Goal: Check status: Check status

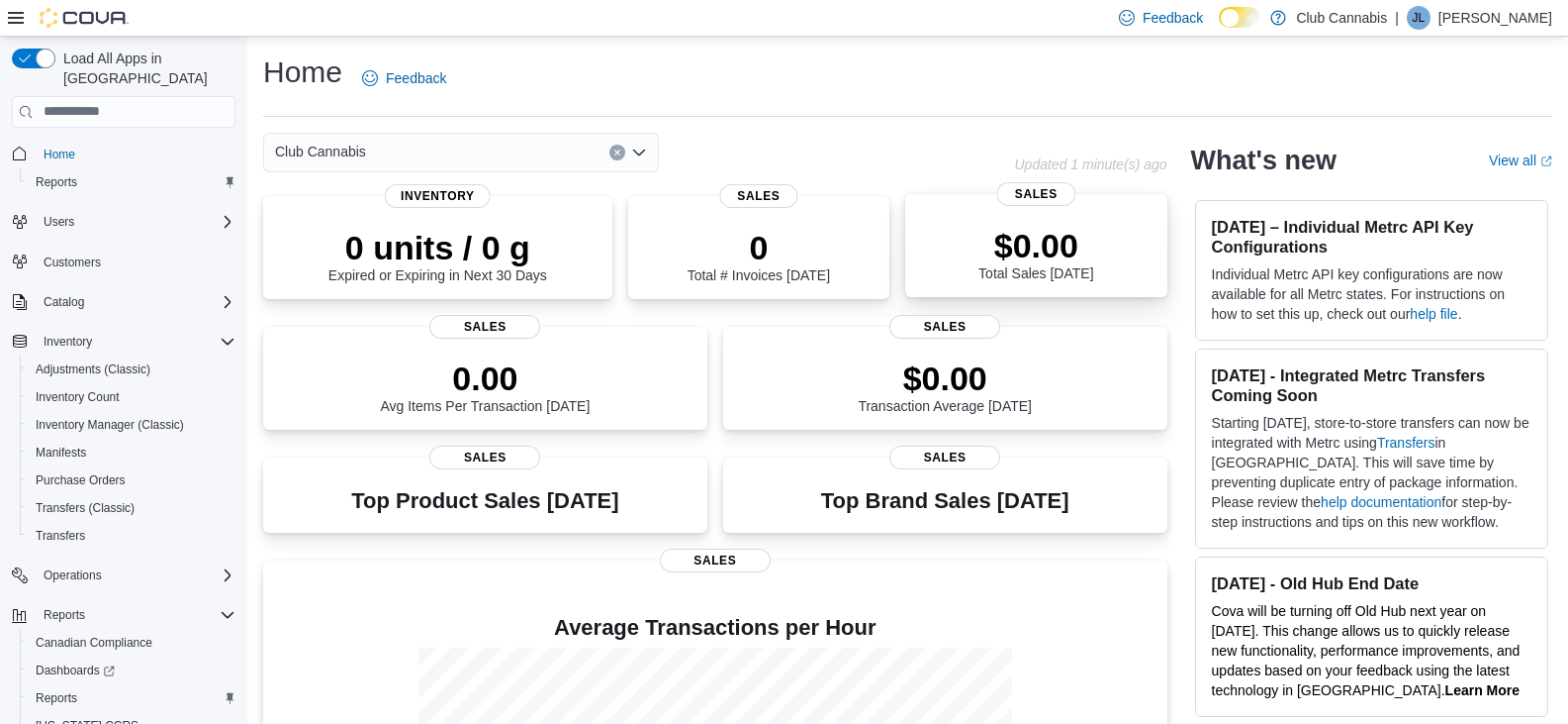
click at [1004, 220] on div "$0.00 Total Sales Today" at bounding box center [1036, 250] width 230 height 63
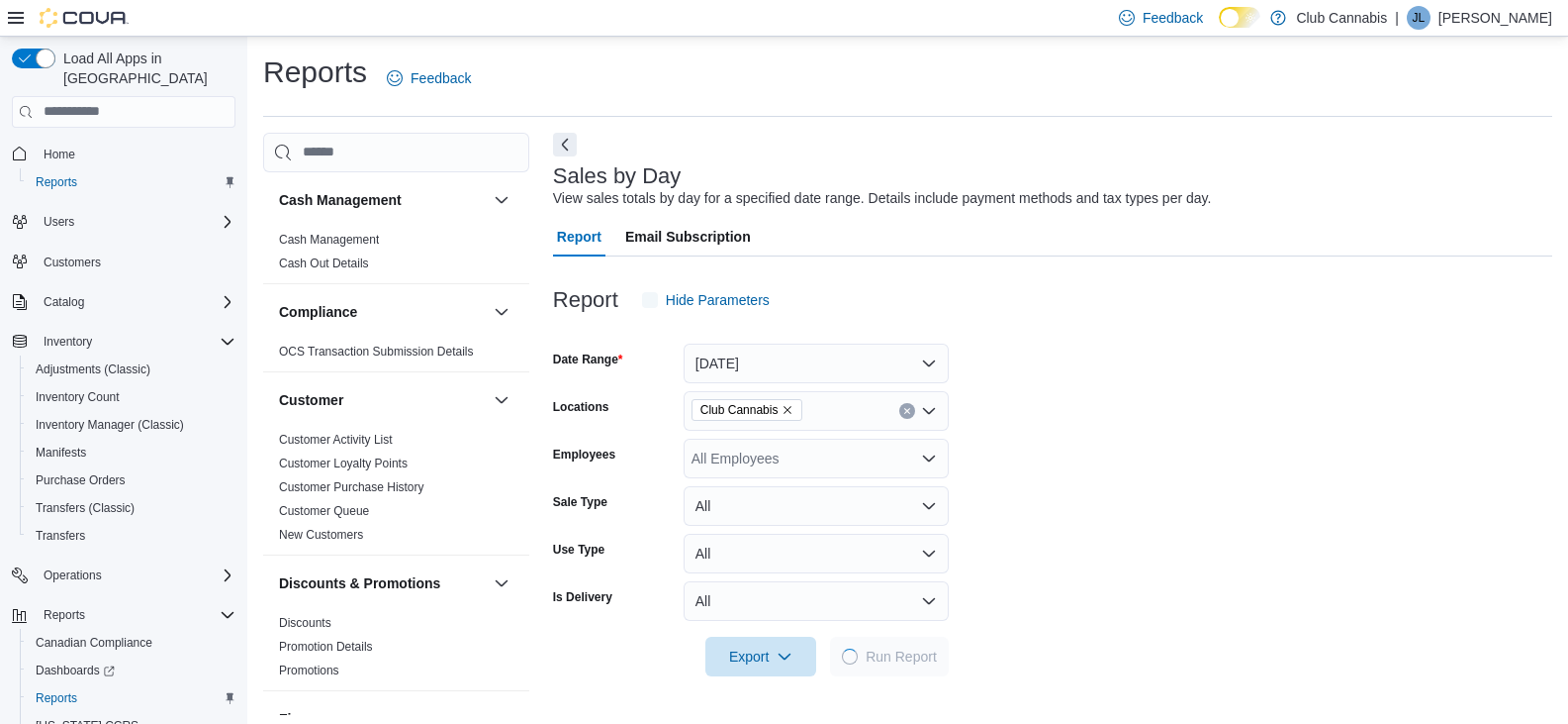
scroll to position [7, 0]
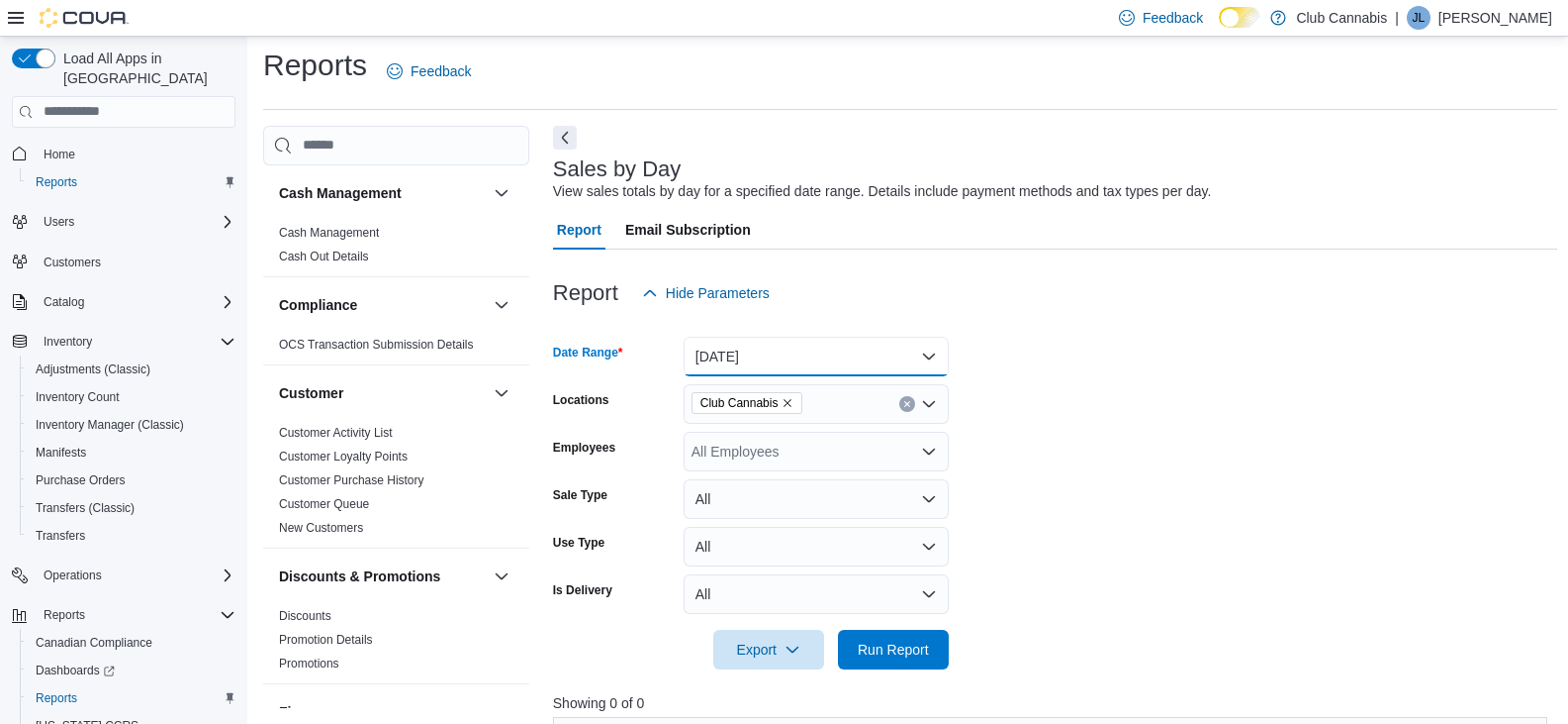
click at [920, 350] on button "Today" at bounding box center [817, 356] width 266 height 40
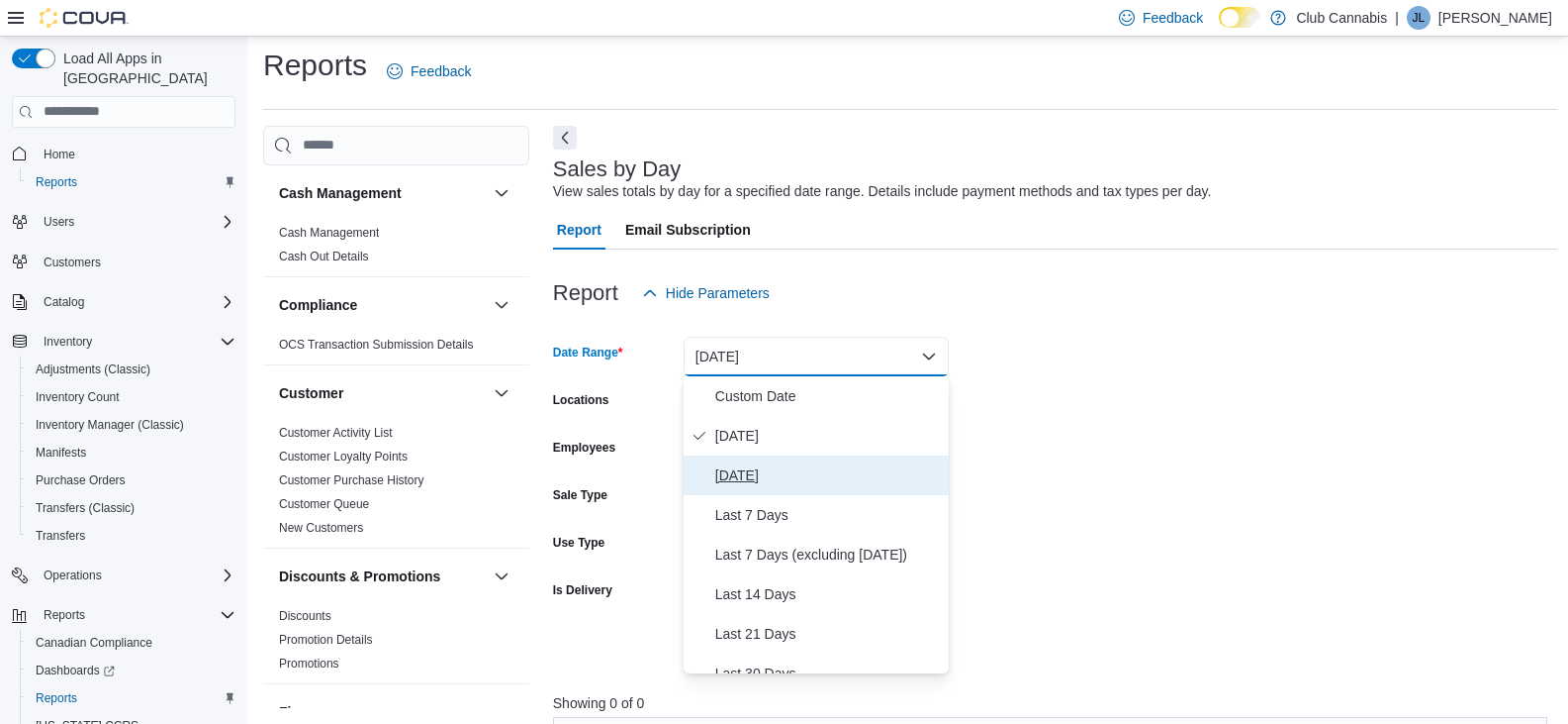
click at [737, 470] on span "Yesterday" at bounding box center [829, 475] width 226 height 24
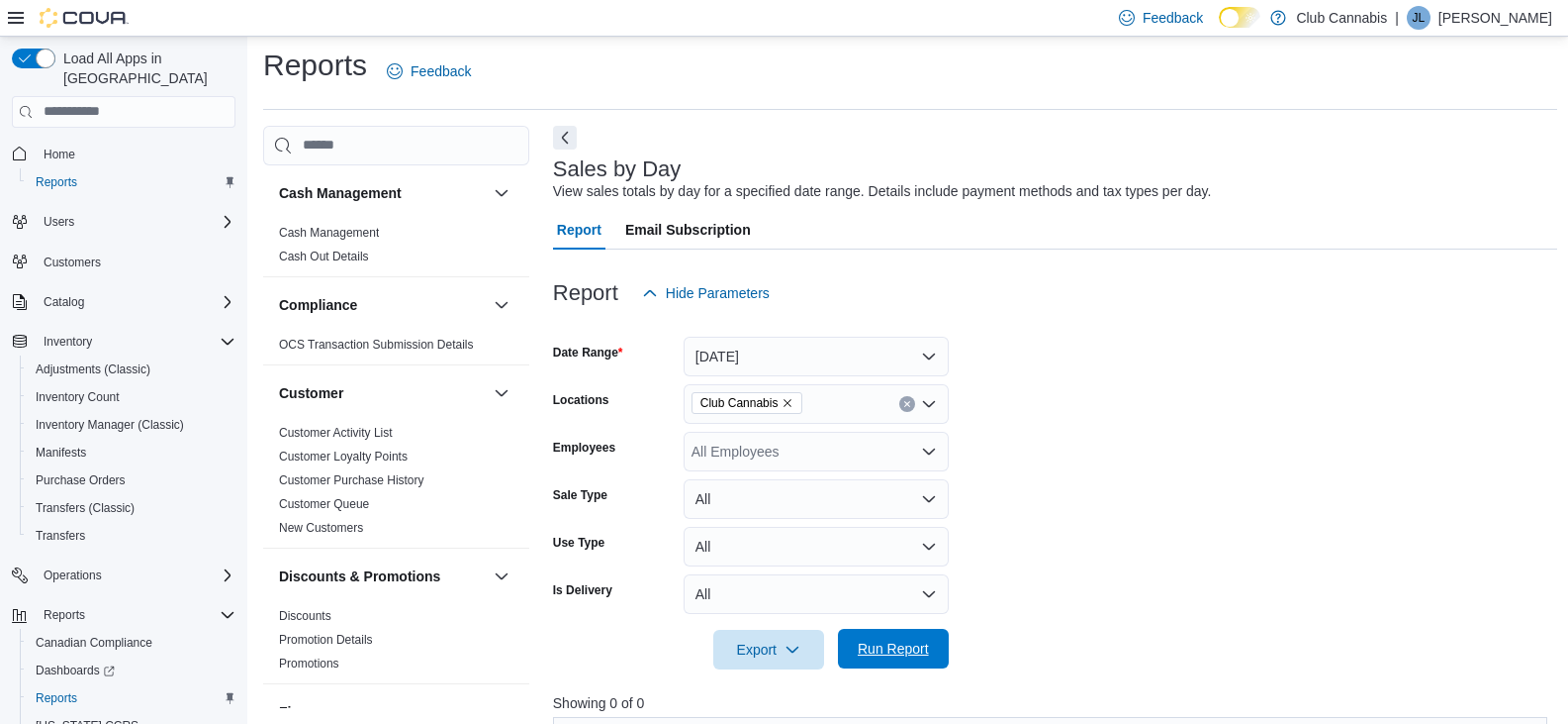
click at [870, 656] on span "Run Report" at bounding box center [894, 649] width 71 height 20
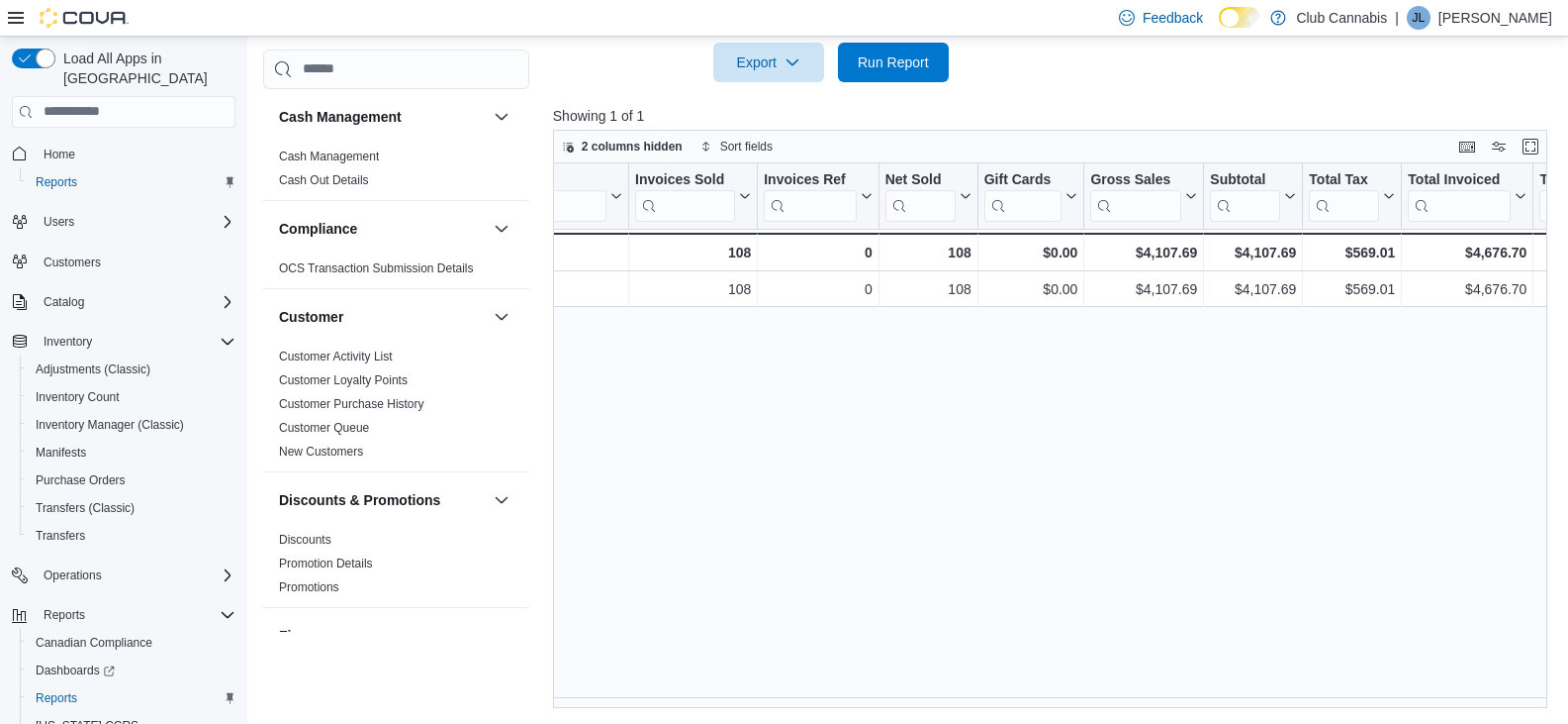
scroll to position [0, 66]
